Goal: Find specific fact

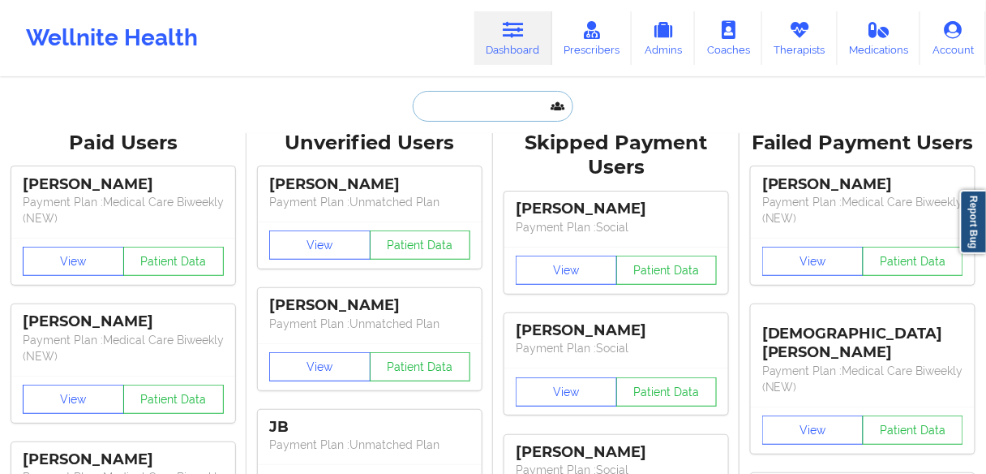
click at [460, 109] on input "text" at bounding box center [493, 106] width 161 height 31
paste input "[PERSON_NAME]"
type input "[PERSON_NAME]"
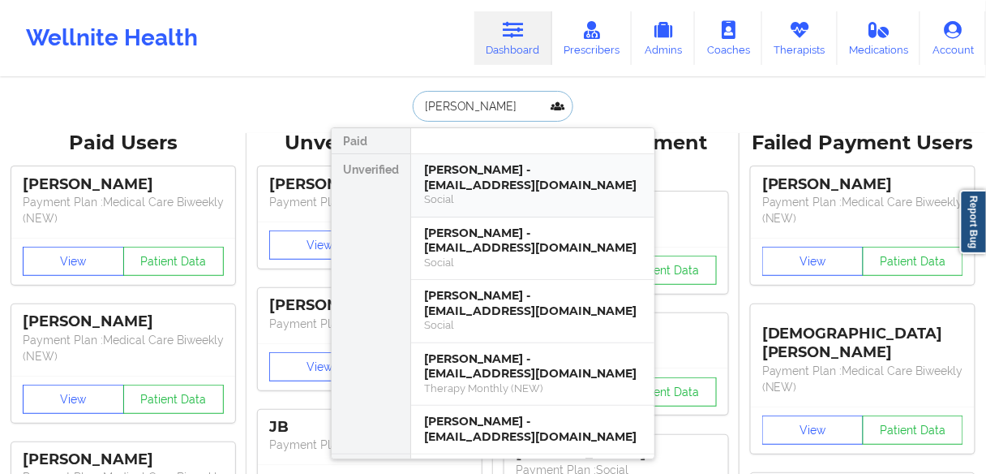
click at [461, 180] on div "[PERSON_NAME] - [EMAIL_ADDRESS][DOMAIN_NAME]" at bounding box center [532, 177] width 217 height 30
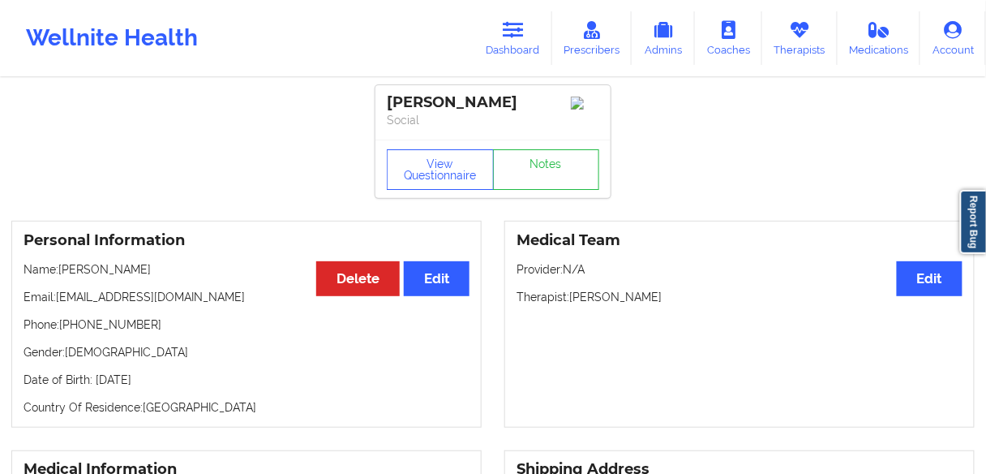
drag, startPoint x: 513, startPoint y: 28, endPoint x: 467, endPoint y: 74, distance: 65.4
click at [513, 28] on icon at bounding box center [513, 30] width 21 height 18
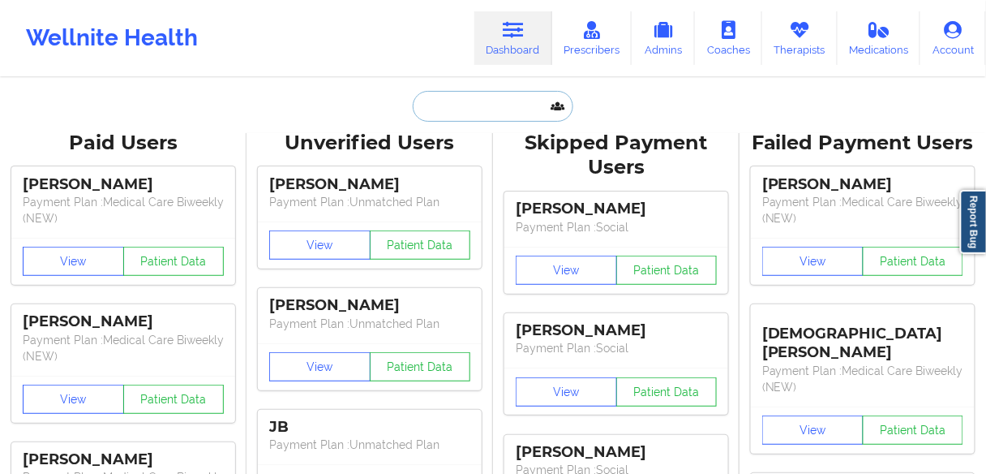
click at [460, 104] on input "text" at bounding box center [493, 106] width 161 height 31
paste input "[PERSON_NAME]"
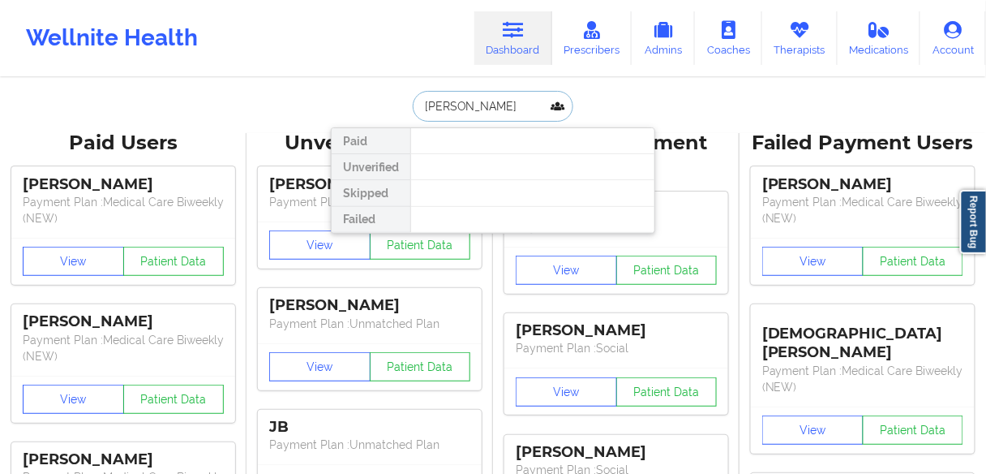
drag, startPoint x: 461, startPoint y: 107, endPoint x: 345, endPoint y: 101, distance: 116.1
click at [346, 101] on div "[PERSON_NAME] Paid Unverified Skipped Failed" at bounding box center [493, 106] width 324 height 31
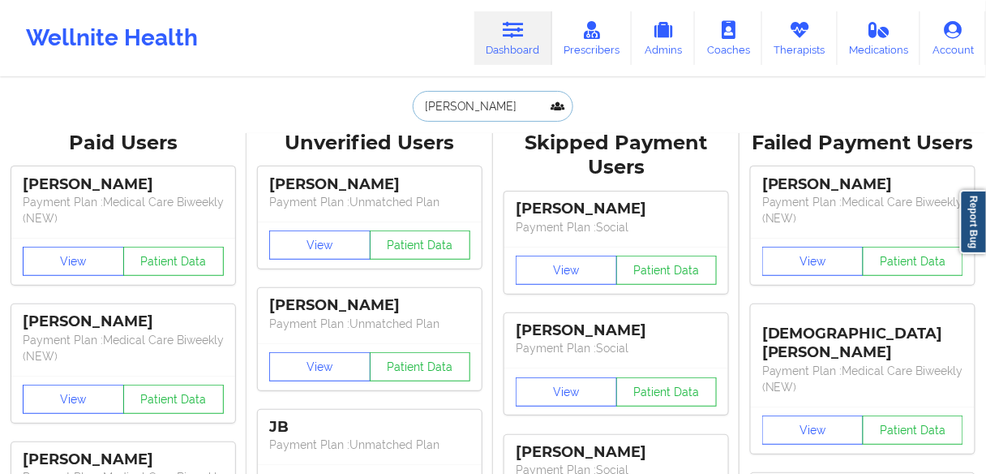
type input "[PERSON_NAME]"
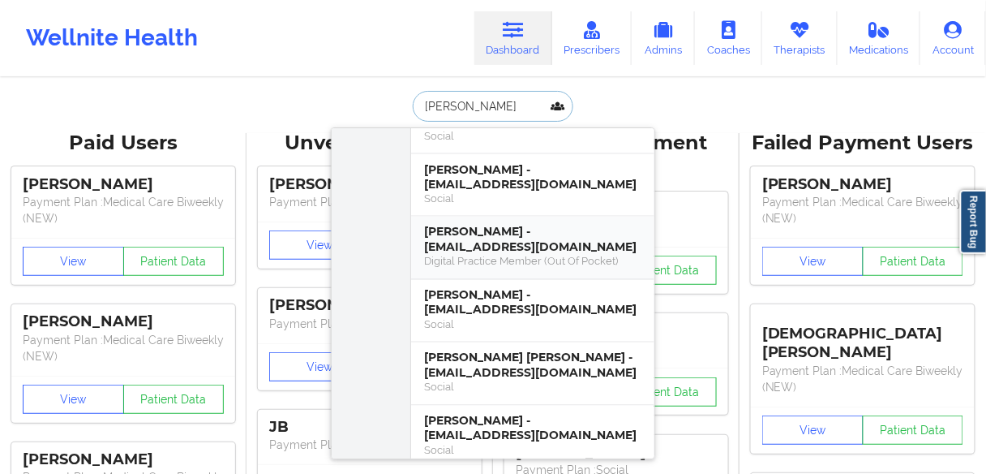
scroll to position [714, 0]
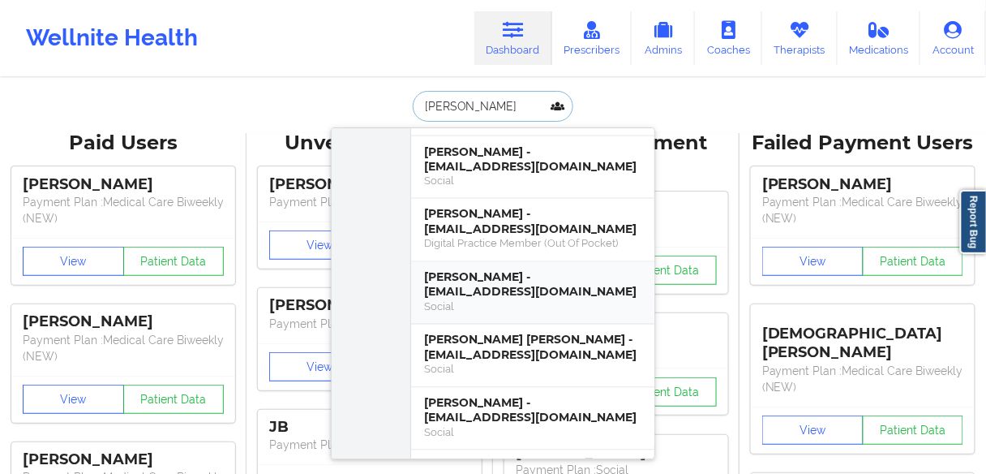
click at [486, 300] on div "Social" at bounding box center [532, 307] width 217 height 14
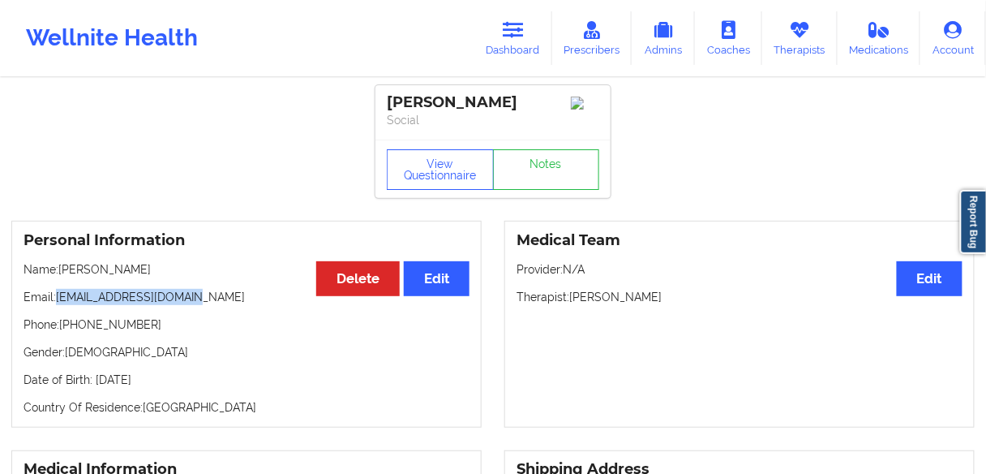
drag, startPoint x: 192, startPoint y: 302, endPoint x: 58, endPoint y: 298, distance: 133.8
click at [58, 298] on p "Email: [EMAIL_ADDRESS][DOMAIN_NAME]" at bounding box center [247, 297] width 446 height 16
copy p "[EMAIL_ADDRESS][DOMAIN_NAME]"
